Goal: Task Accomplishment & Management: Use online tool/utility

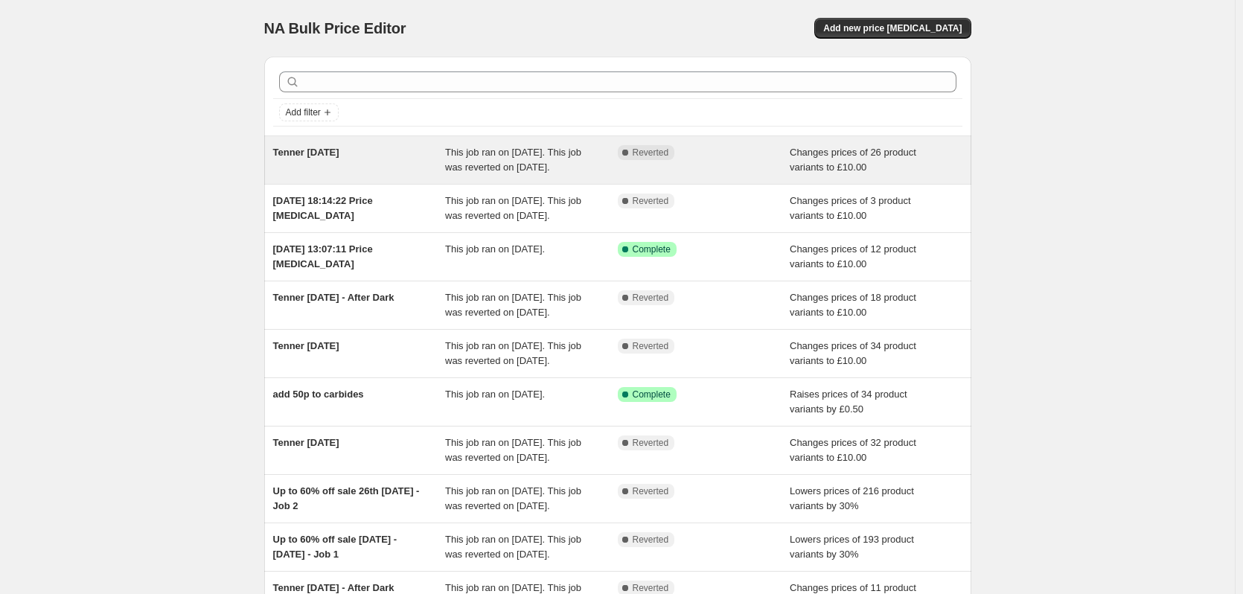
click at [339, 152] on span "Tenner [DATE]" at bounding box center [306, 152] width 66 height 11
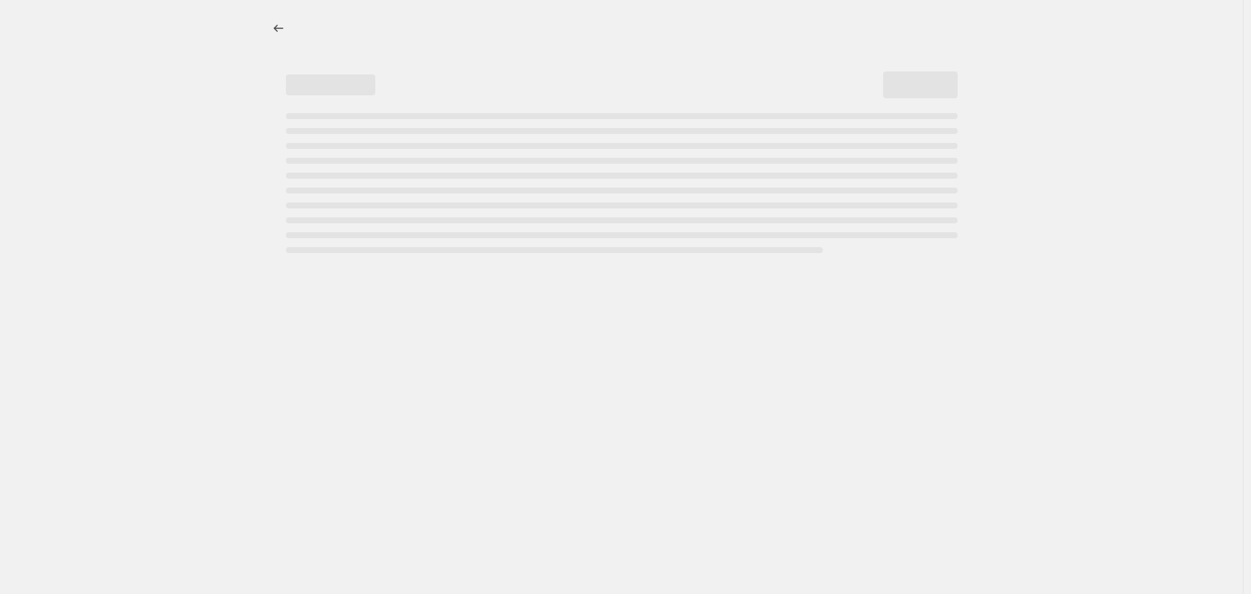
select select "no_change"
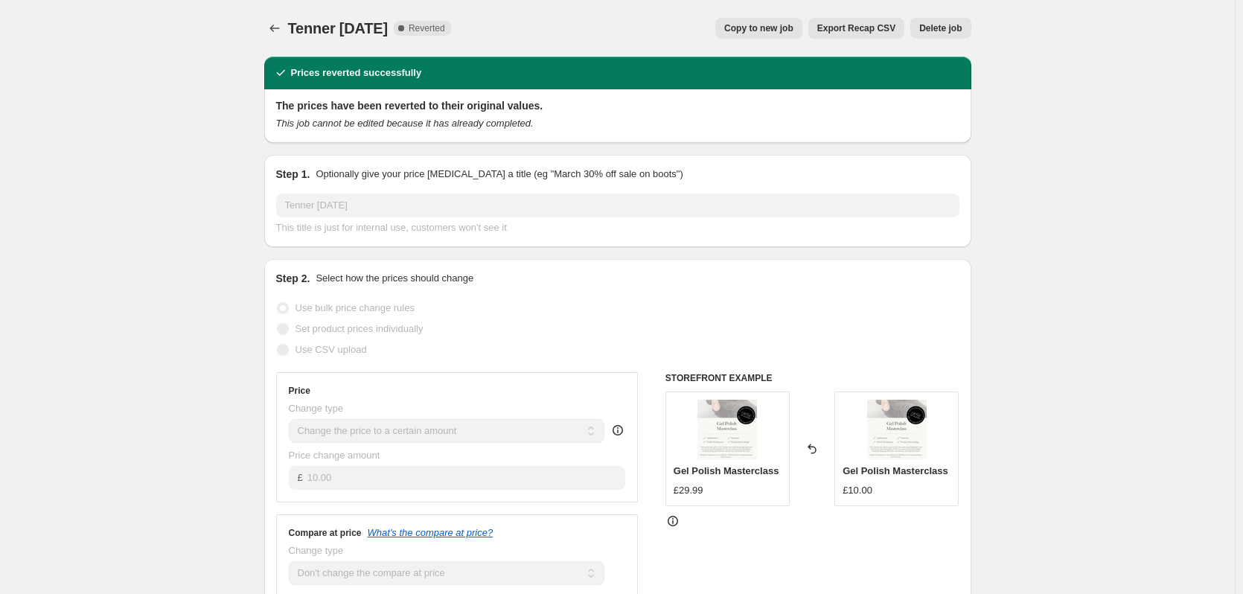
click at [762, 25] on span "Copy to new job" at bounding box center [758, 28] width 69 height 12
select select "no_change"
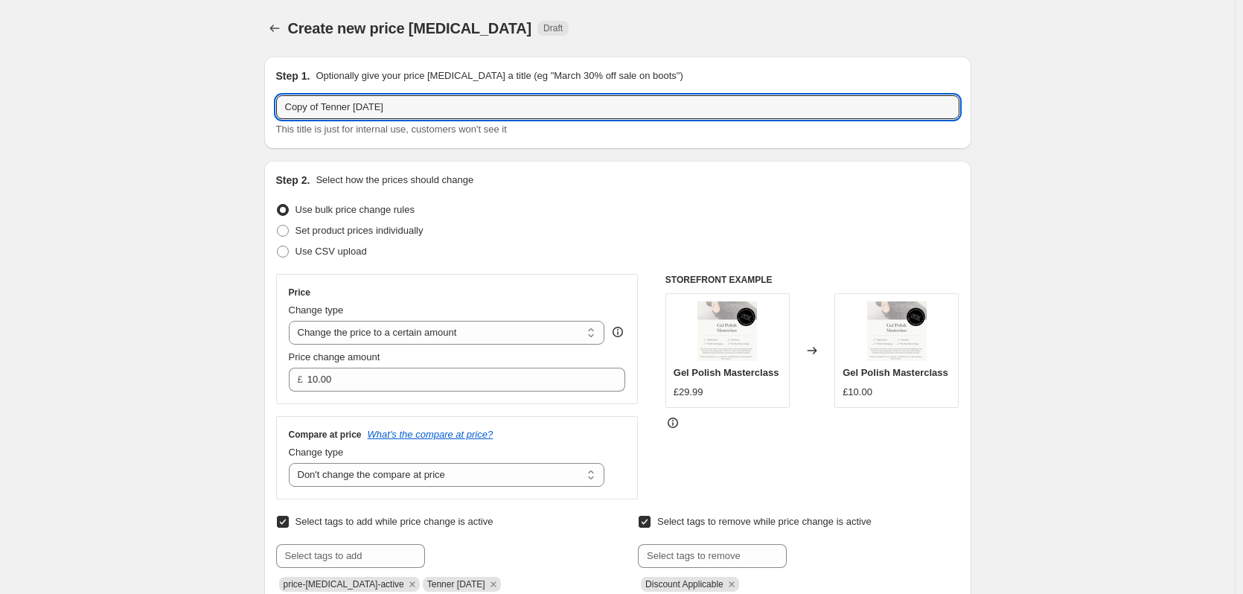
drag, startPoint x: 325, startPoint y: 104, endPoint x: 197, endPoint y: 95, distance: 128.4
click at [362, 104] on input "Tenner Tuesday 7th October 2025" at bounding box center [617, 107] width 683 height 24
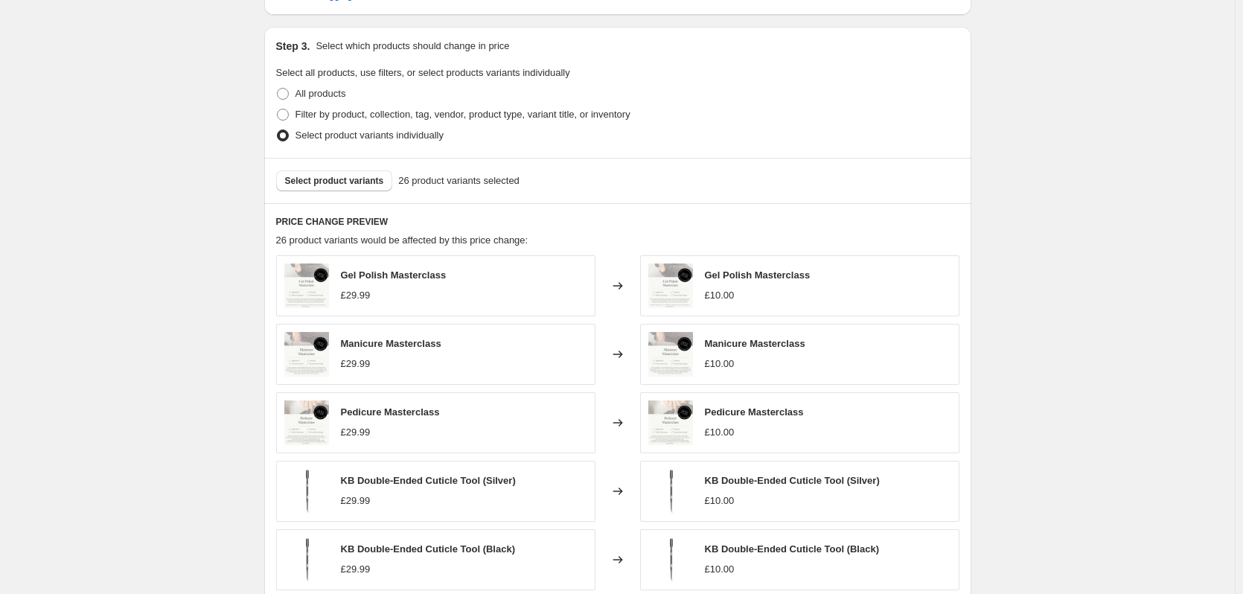
scroll to position [670, 0]
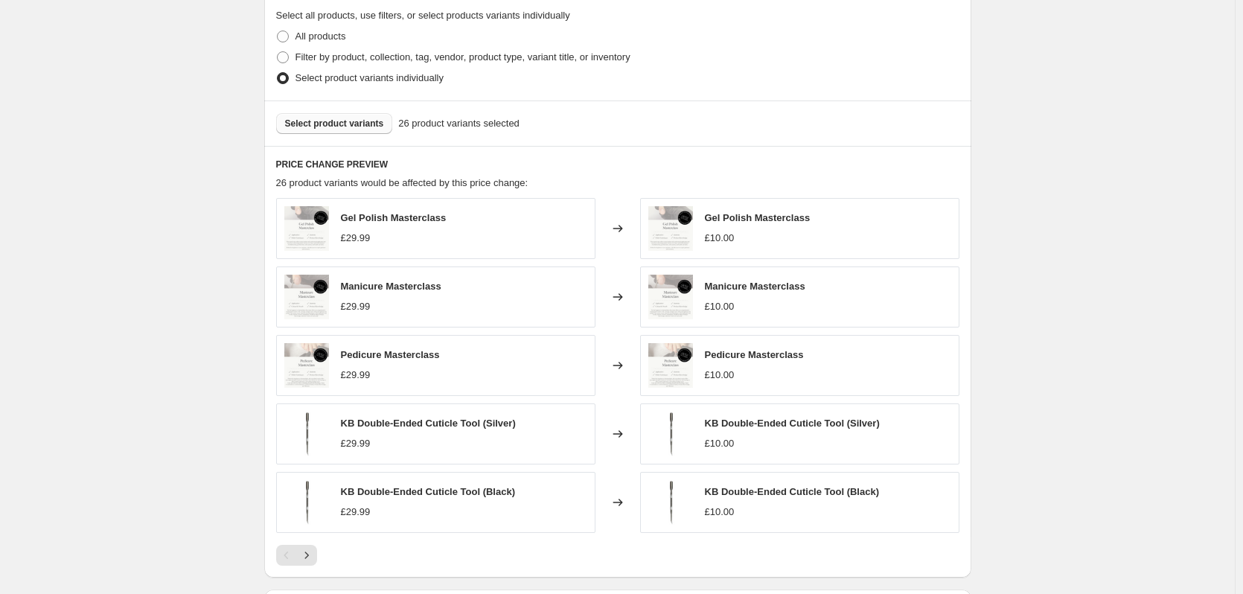
type input "Tenner Tuesday 14th October 2025"
click at [354, 124] on span "Select product variants" at bounding box center [334, 124] width 99 height 12
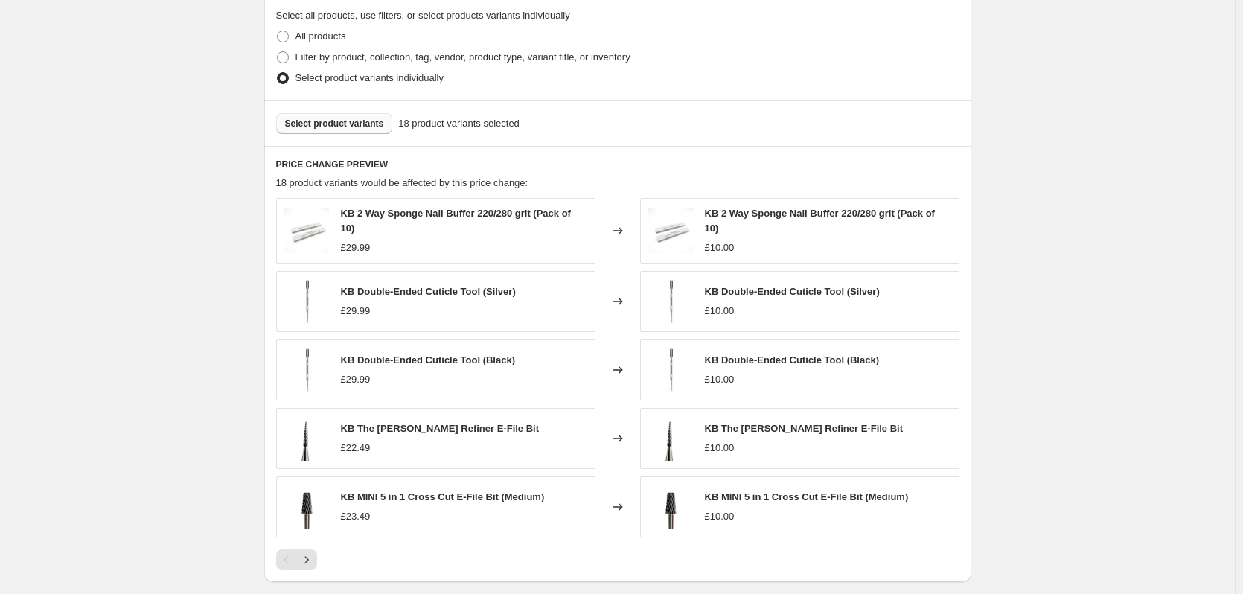
click at [363, 124] on span "Select product variants" at bounding box center [334, 124] width 99 height 12
click at [325, 122] on span "Select product variants" at bounding box center [334, 124] width 99 height 12
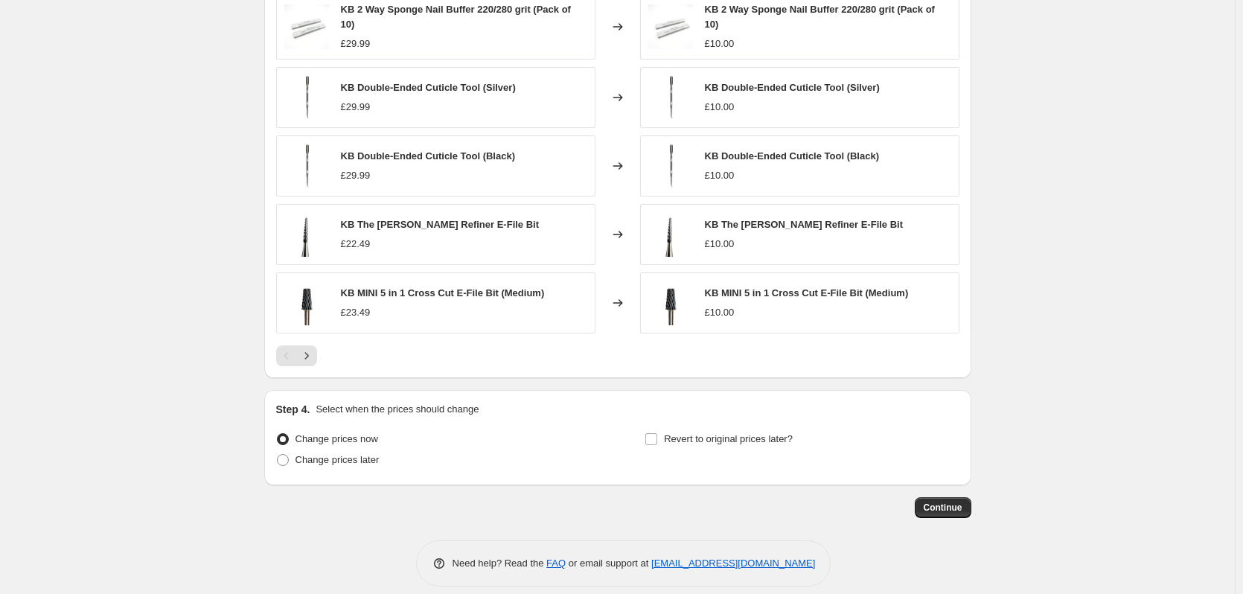
scroll to position [890, 0]
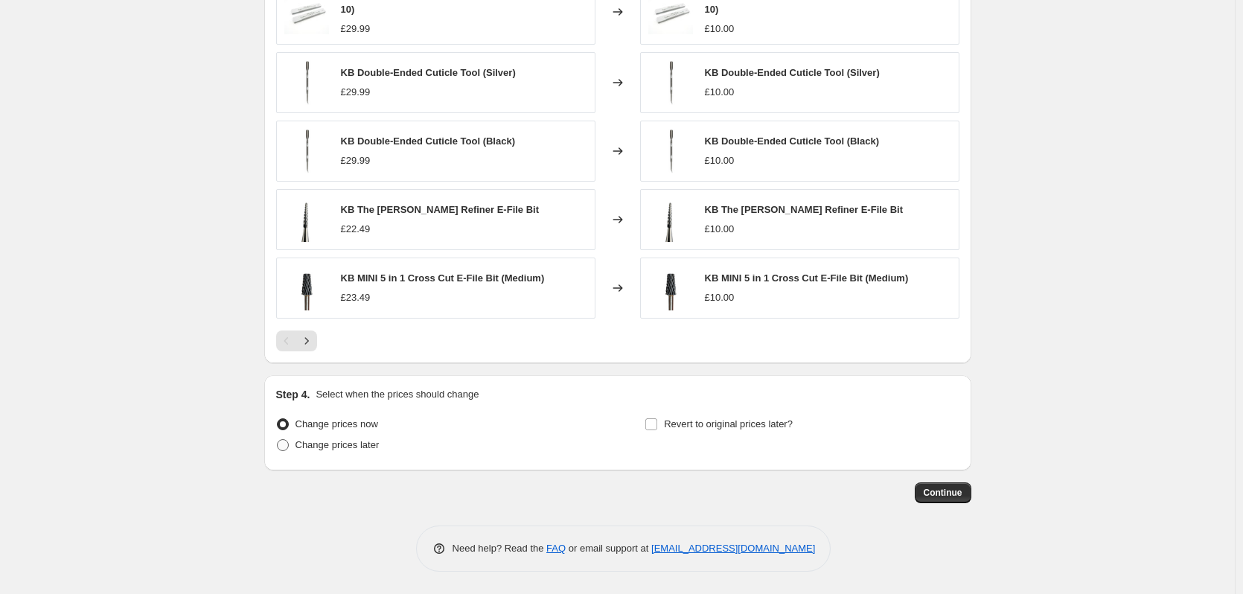
click at [326, 443] on span "Change prices later" at bounding box center [338, 444] width 84 height 11
click at [278, 440] on input "Change prices later" at bounding box center [277, 439] width 1 height 1
radio input "true"
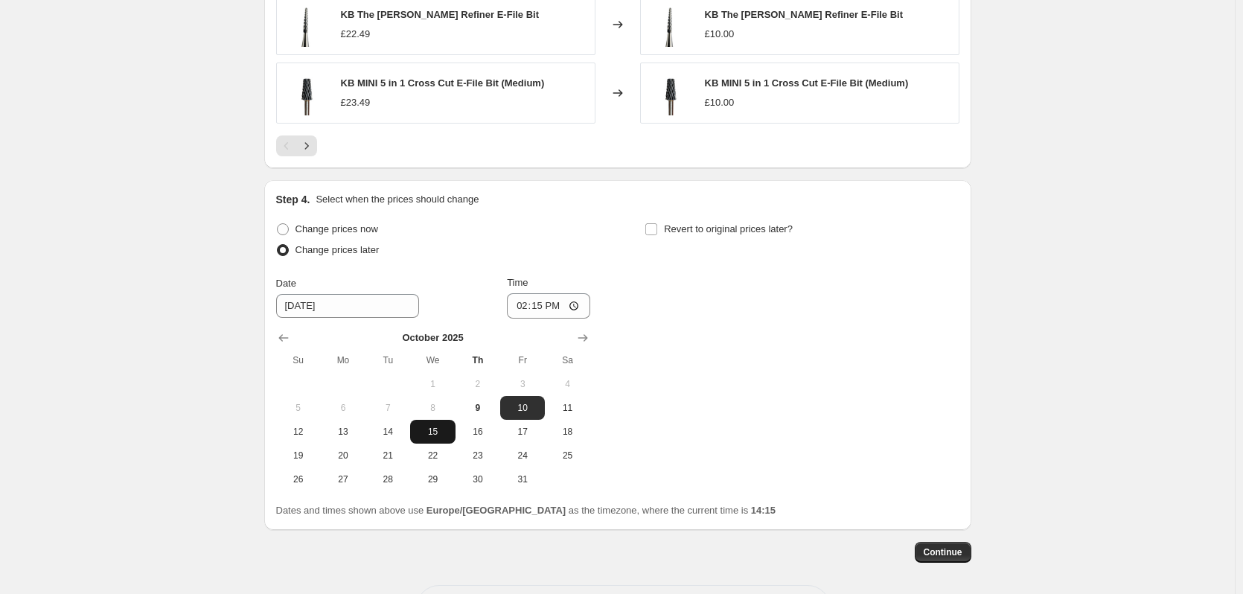
scroll to position [1113, 0]
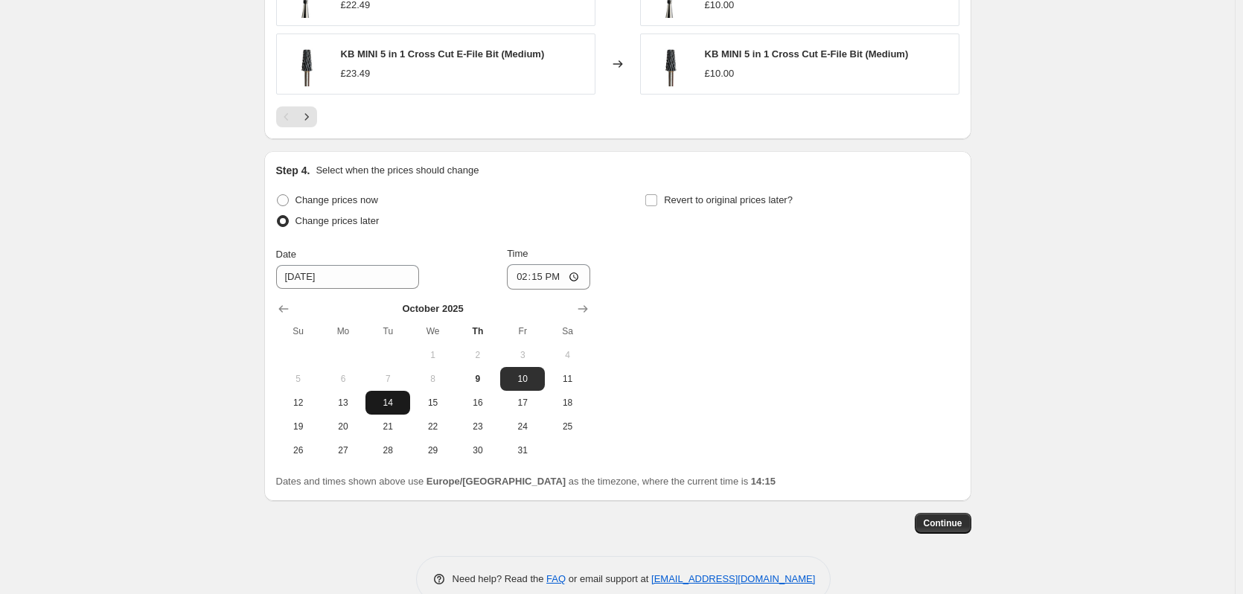
click at [398, 401] on span "14" at bounding box center [387, 403] width 33 height 12
type input "10/14/2025"
click at [540, 276] on input "14:15" at bounding box center [548, 276] width 83 height 25
type input "00:01"
click at [663, 205] on label "Revert to original prices later?" at bounding box center [719, 200] width 148 height 21
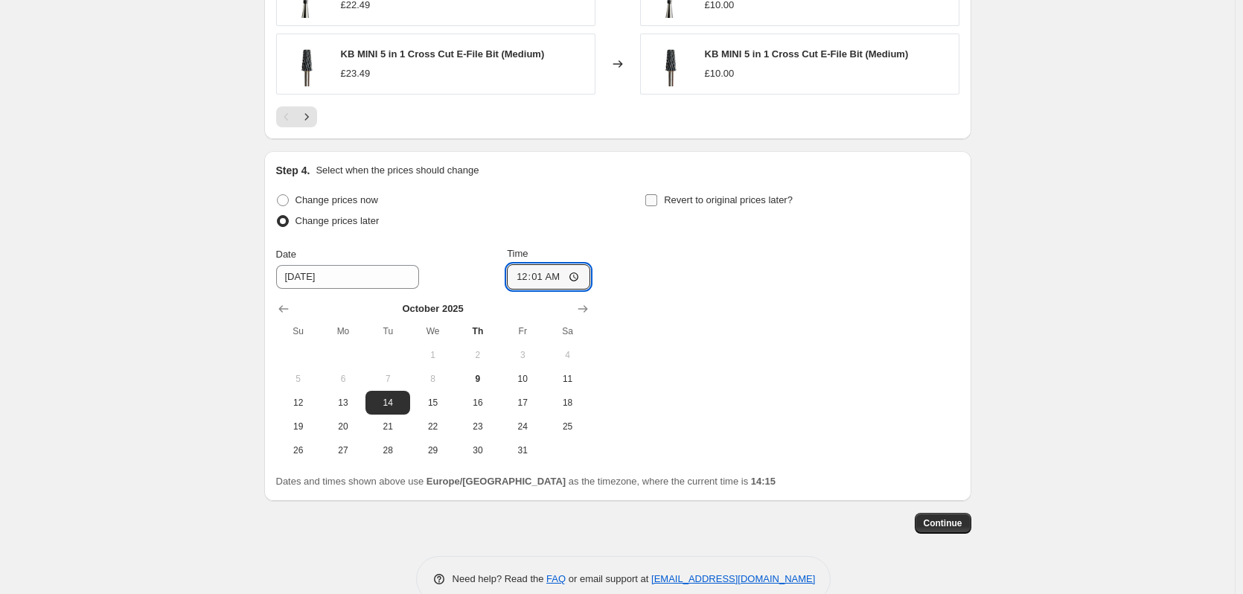
click at [657, 205] on input "Revert to original prices later?" at bounding box center [651, 200] width 12 height 12
checkbox input "true"
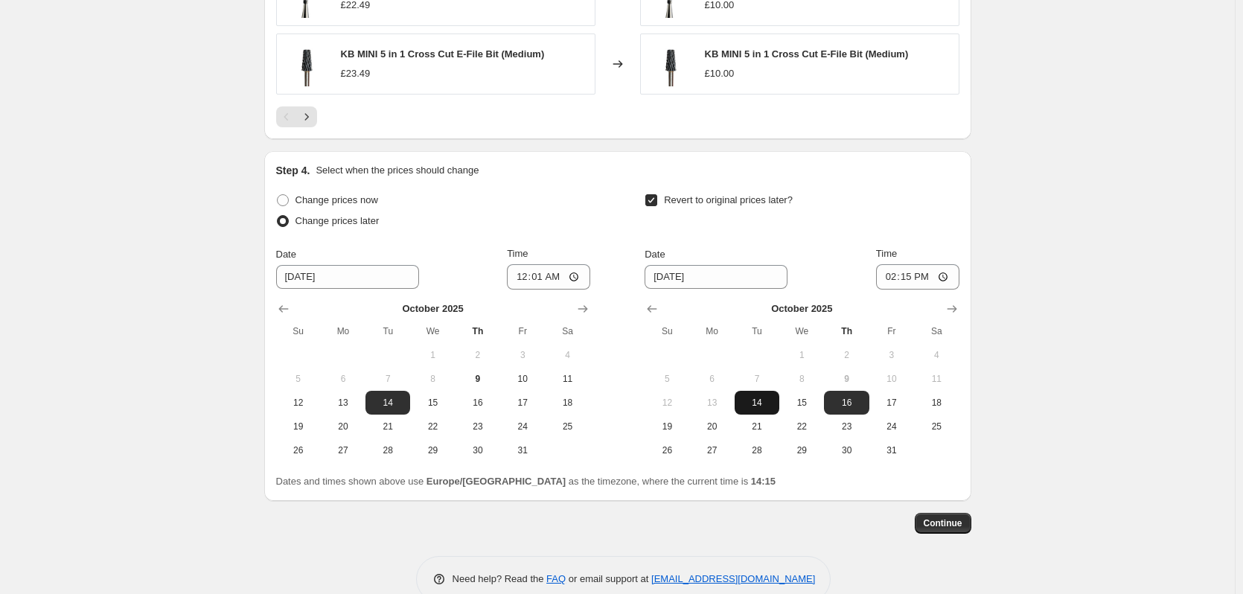
click at [760, 402] on span "14" at bounding box center [757, 403] width 33 height 12
type input "10/14/2025"
click at [913, 277] on input "14:15" at bounding box center [917, 276] width 83 height 25
type input "01:15"
type input "23:59"
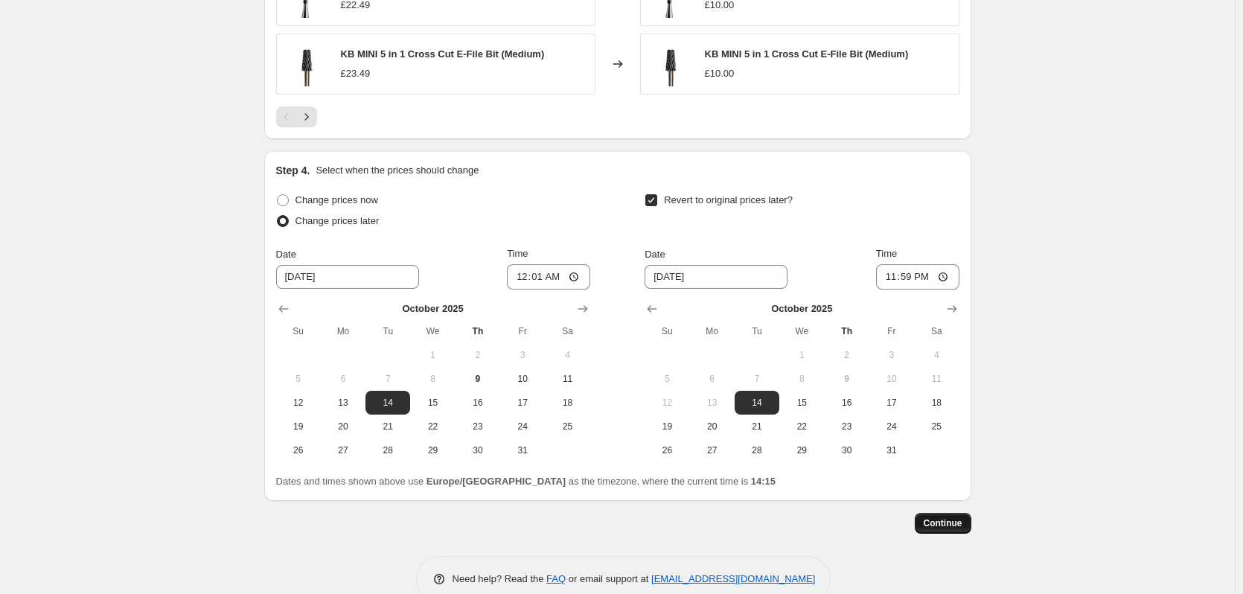
click at [963, 524] on span "Continue" at bounding box center [943, 523] width 39 height 12
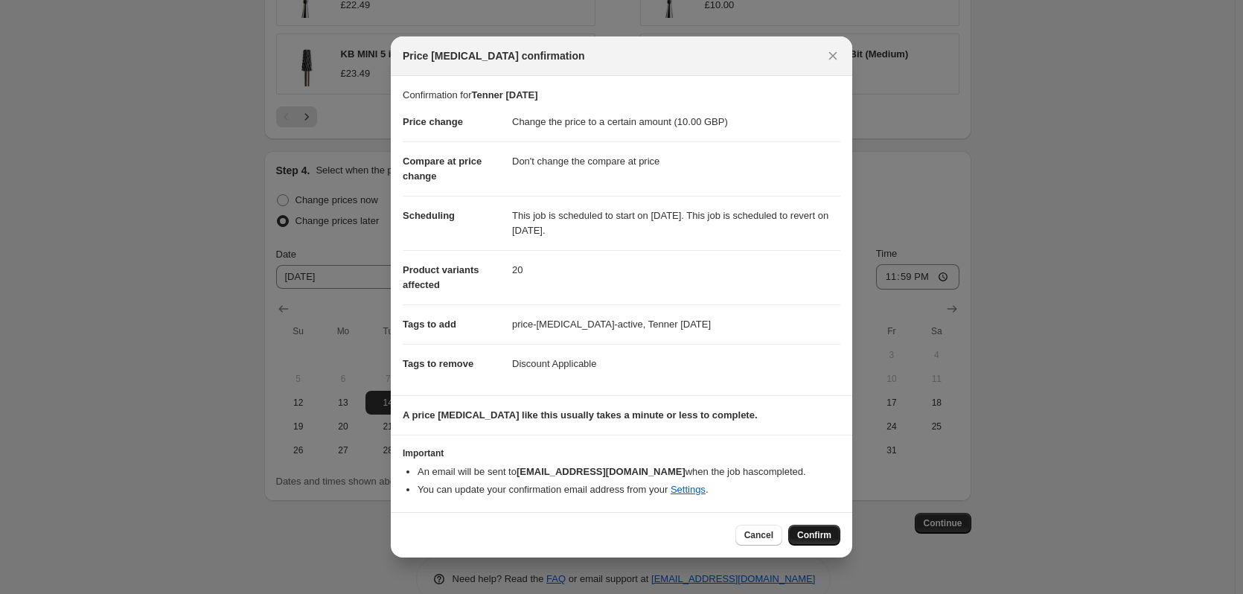
click at [801, 539] on span "Confirm" at bounding box center [814, 535] width 34 height 12
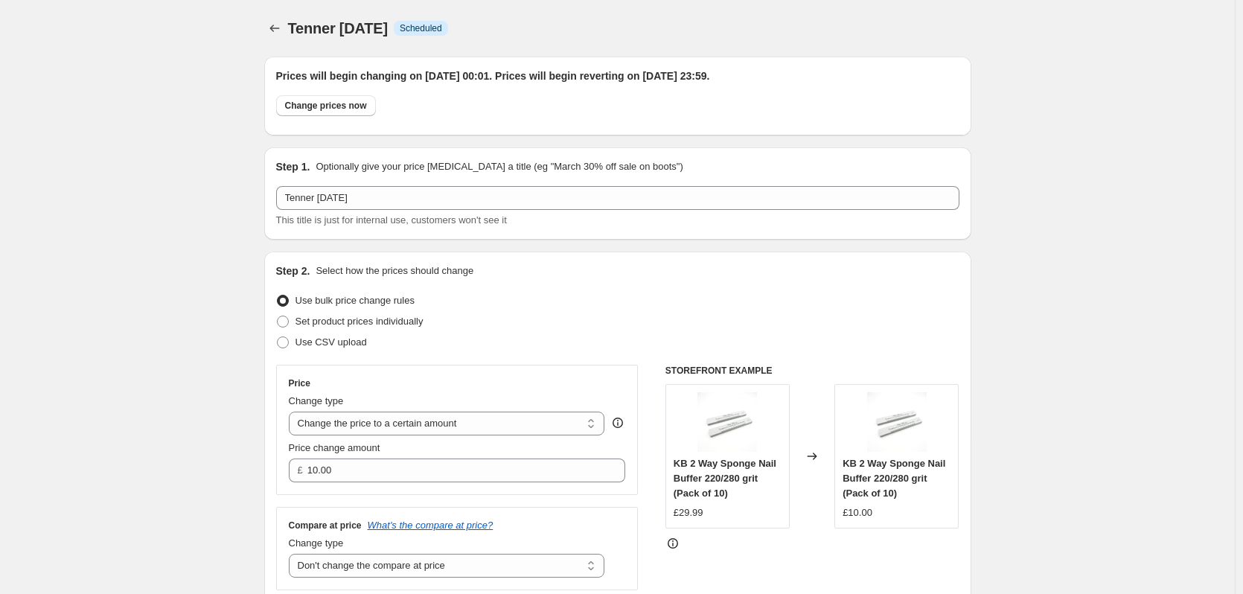
scroll to position [1113, 0]
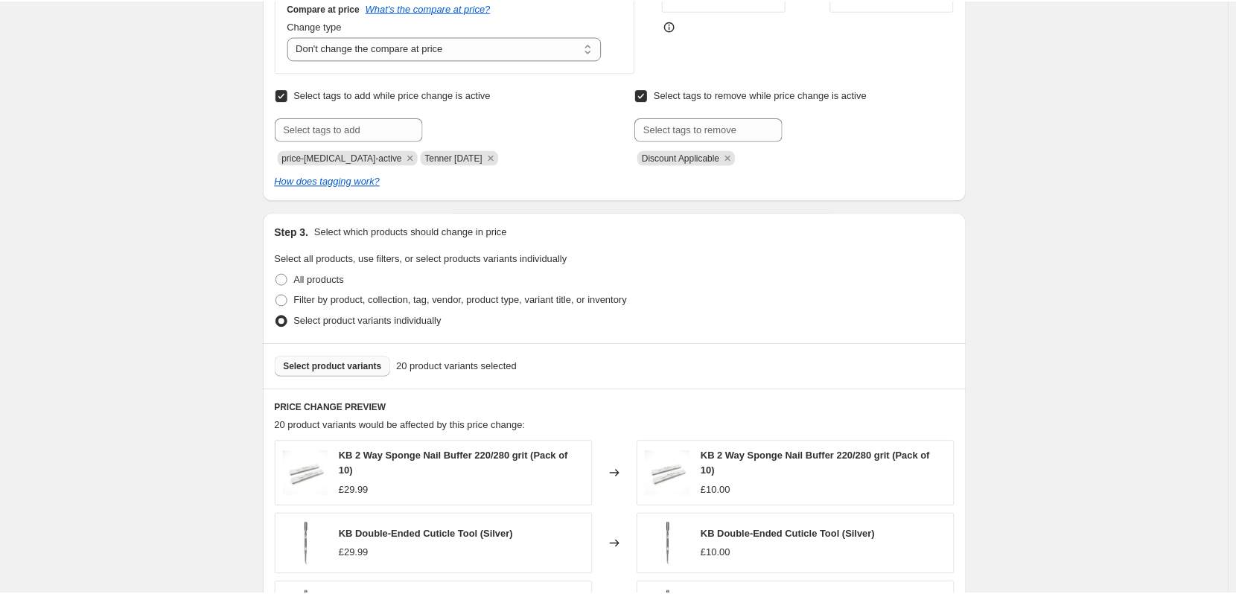
scroll to position [0, 0]
